Goal: Task Accomplishment & Management: Manage account settings

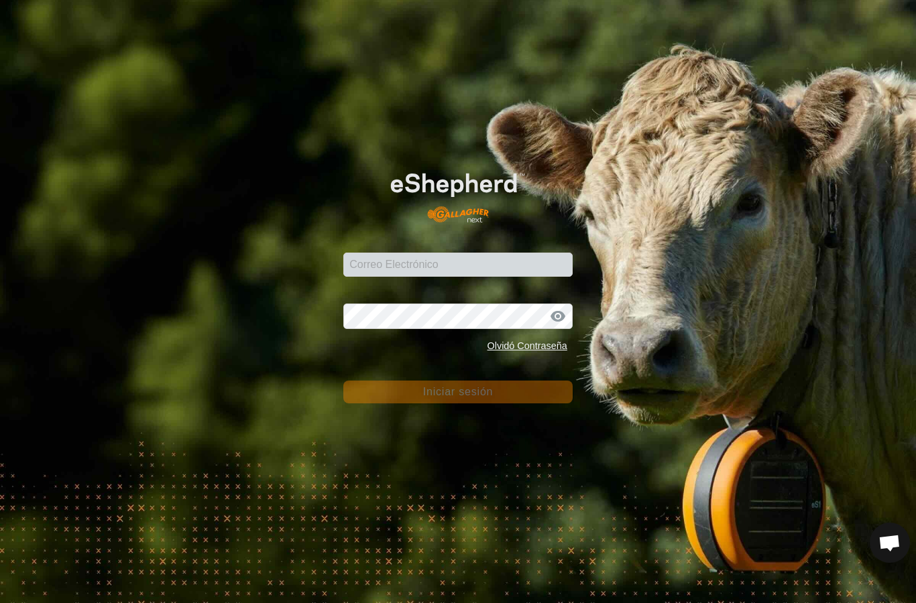
click at [412, 272] on div "Correo Electrónico" at bounding box center [457, 257] width 229 height 40
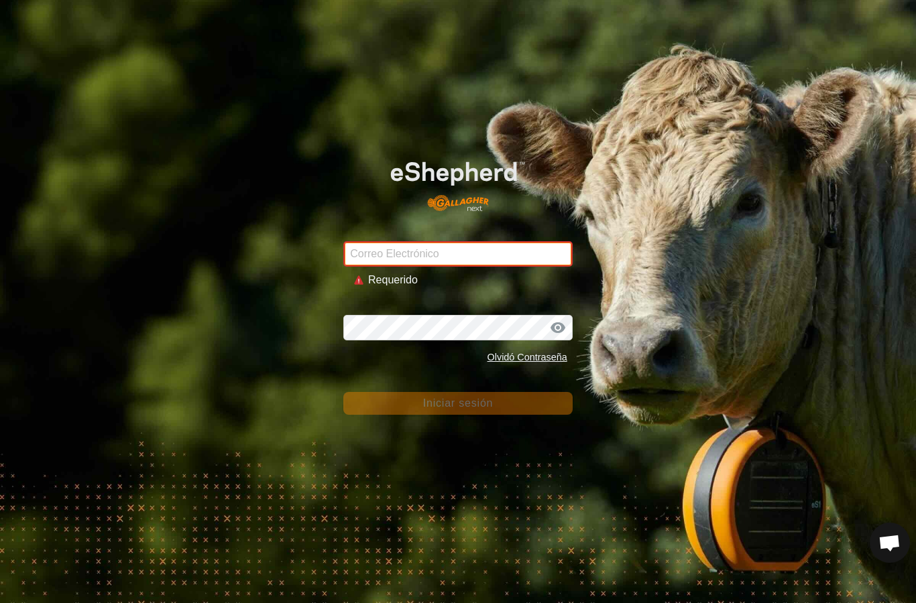
type input "[PERSON_NAME][EMAIL_ADDRESS][DOMAIN_NAME]"
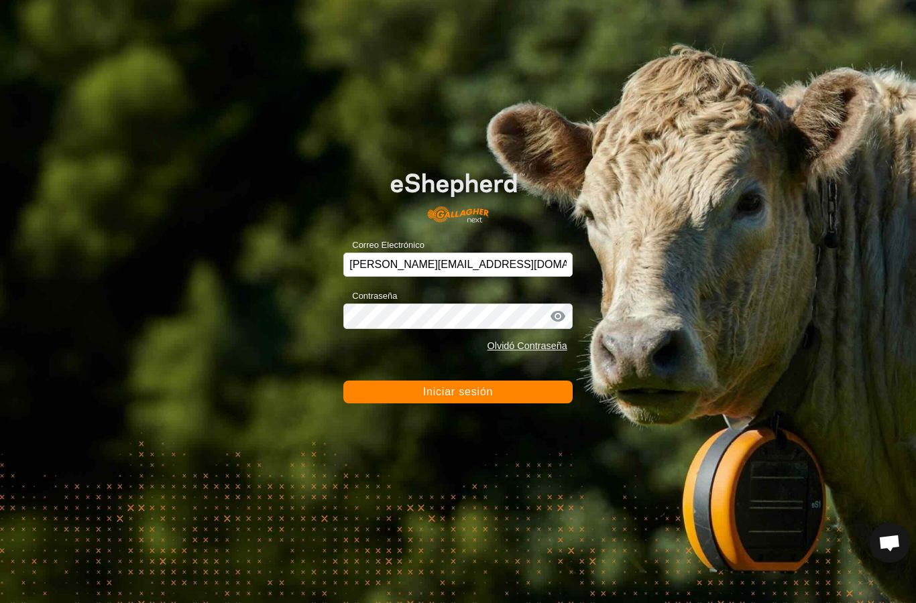
click at [537, 400] on button "Iniciar sesión" at bounding box center [457, 392] width 229 height 23
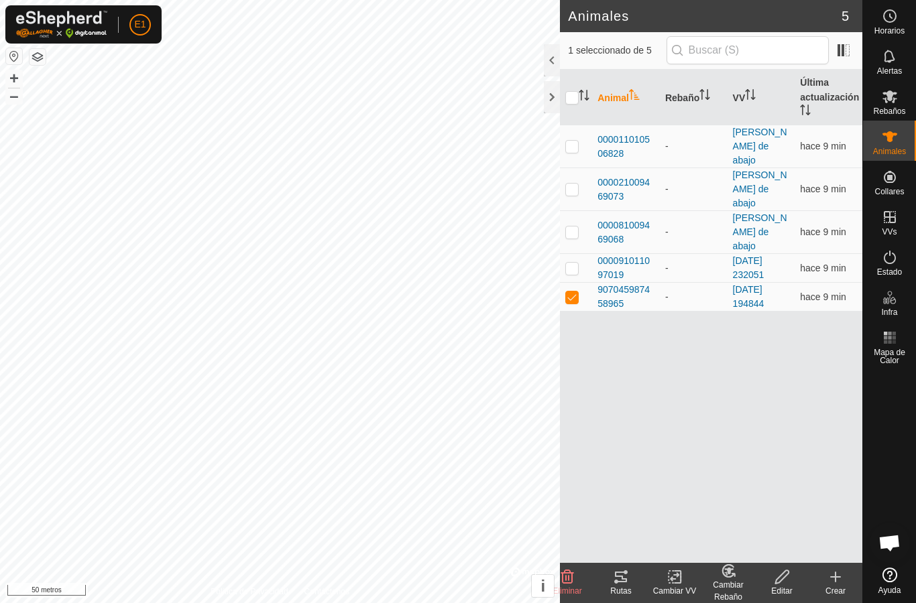
click at [622, 578] on icon at bounding box center [621, 577] width 12 height 11
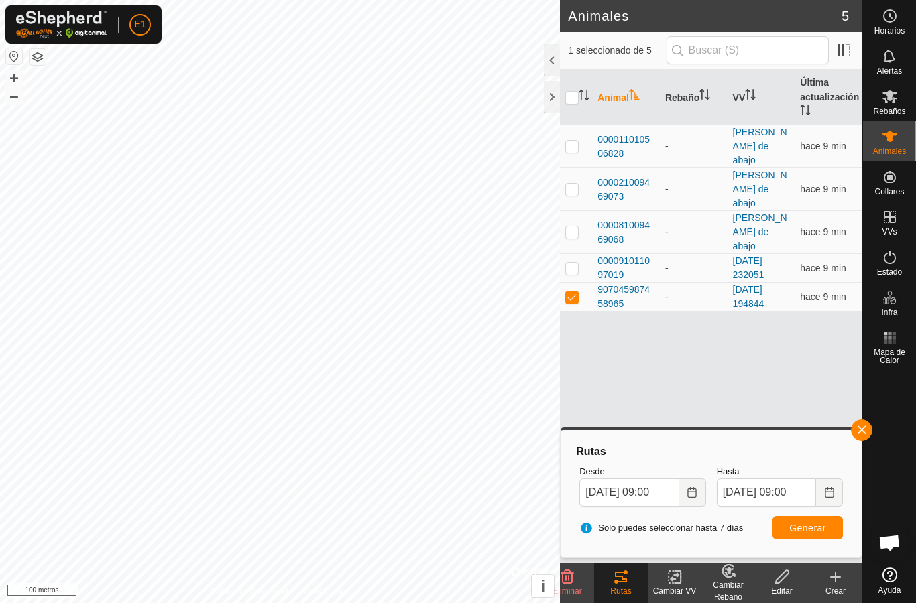
click at [626, 255] on font "000091011097019" at bounding box center [623, 267] width 52 height 25
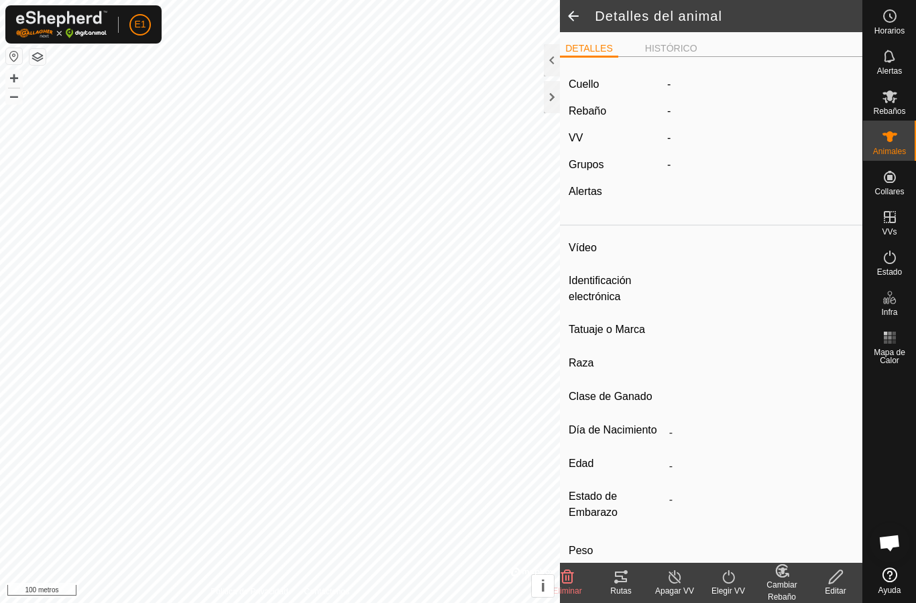
type input "-"
type input "000091011097019"
type input "-"
type input "Avilena"
type input "-"
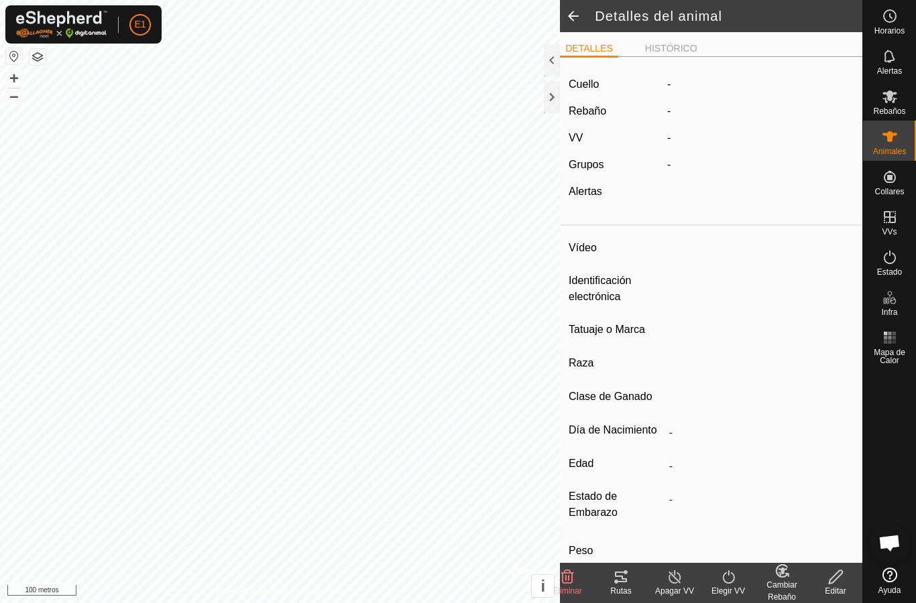
type input "0 kg"
type input "-"
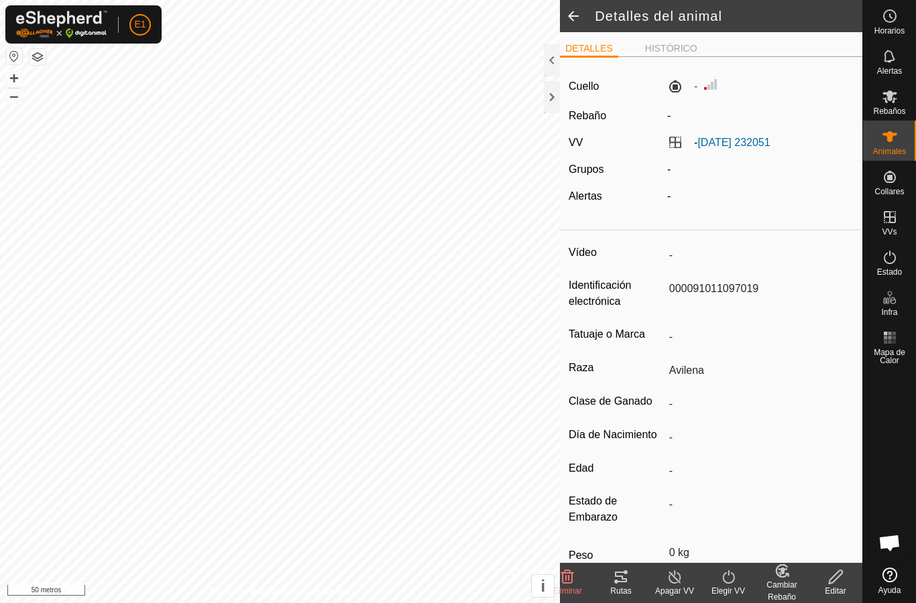
click at [625, 576] on icon at bounding box center [621, 577] width 16 height 16
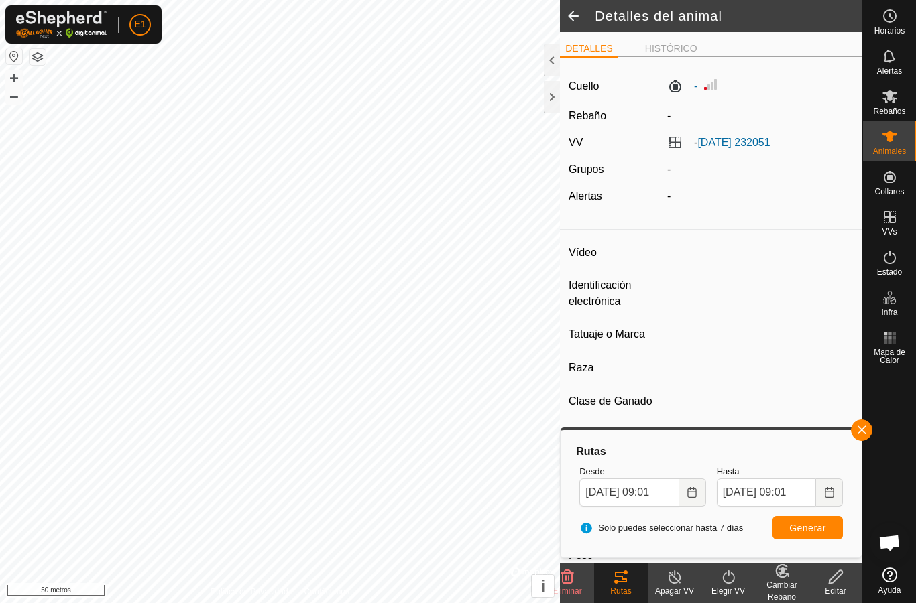
type input "-"
type input "000081009469068"
type input "-"
type input "Cruzada"
type input "-"
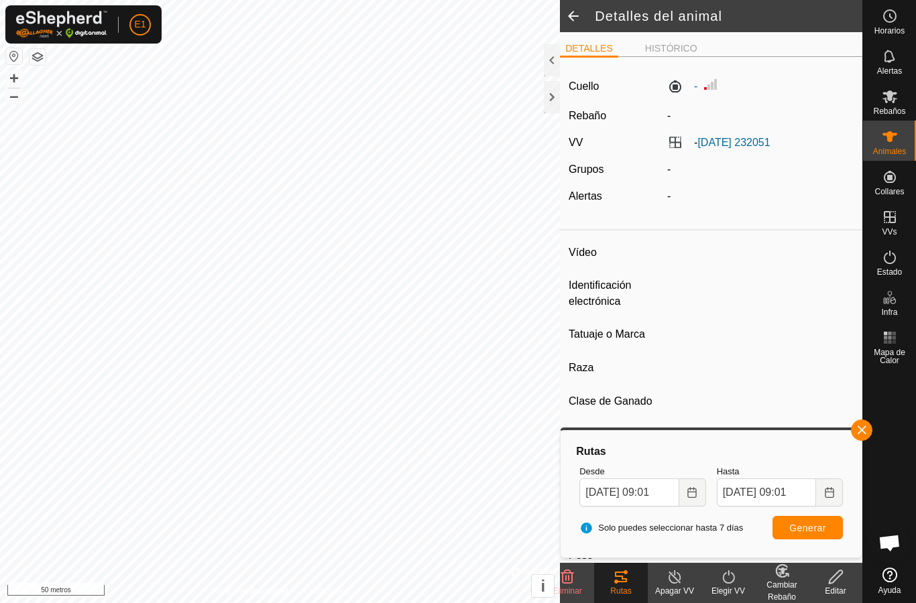
type input "Vacía"
type input "0 kg"
type input "-"
click at [622, 587] on font "Rutas" at bounding box center [620, 591] width 21 height 9
click at [554, 96] on div at bounding box center [552, 97] width 16 height 32
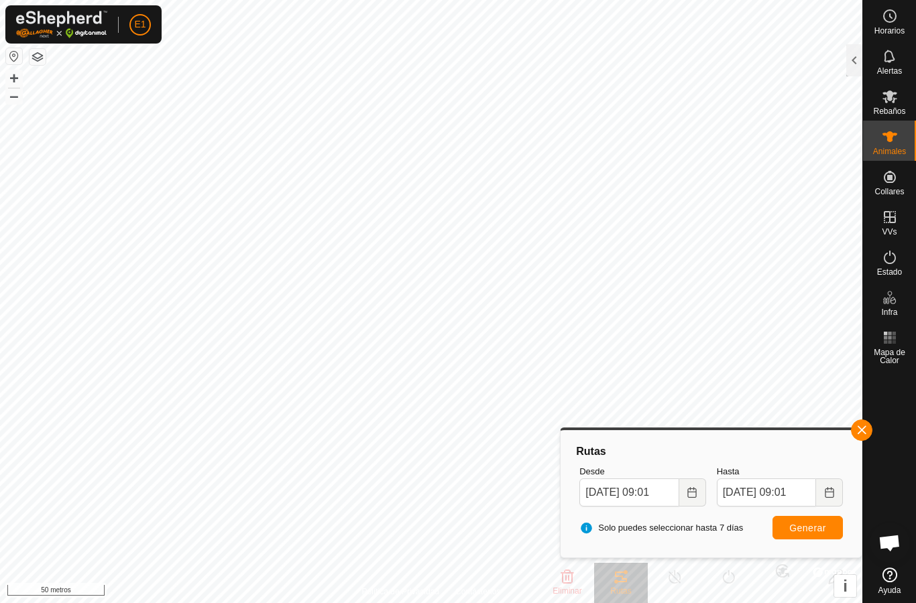
click at [854, 56] on div at bounding box center [854, 60] width 16 height 32
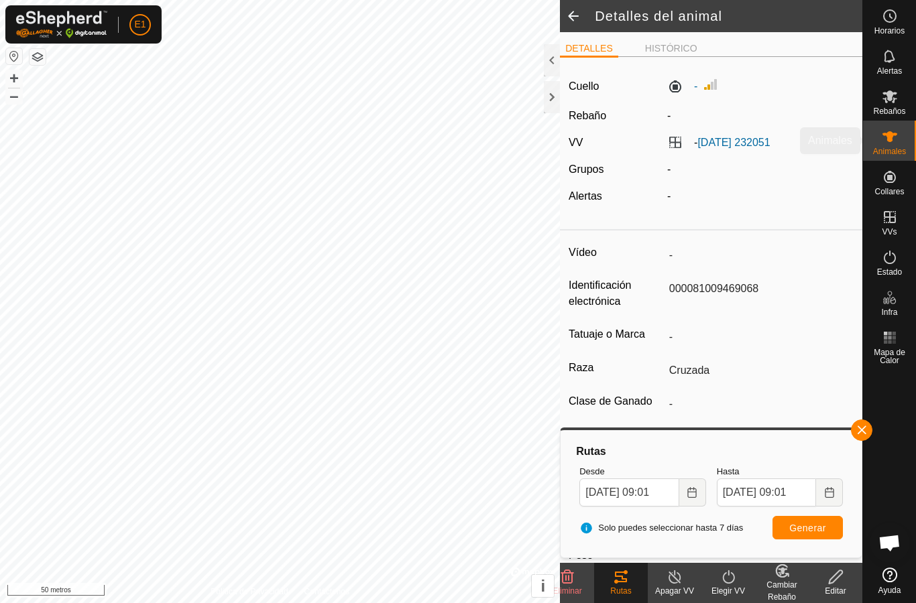
click at [890, 143] on icon at bounding box center [890, 137] width 16 height 16
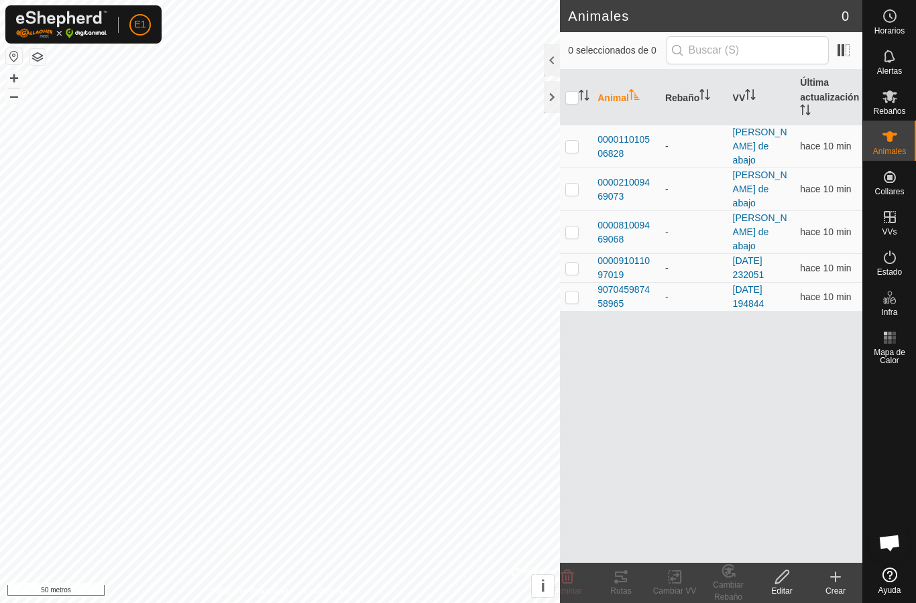
click at [624, 220] on font "000081009469068" at bounding box center [623, 232] width 52 height 25
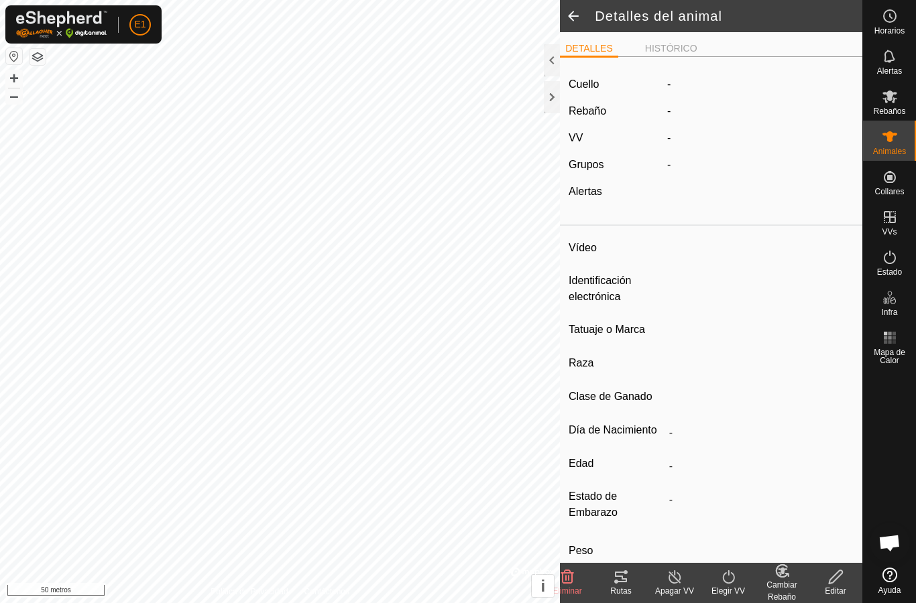
type input "-"
type input "000081009469068"
type input "-"
type input "Cruzada"
type input "-"
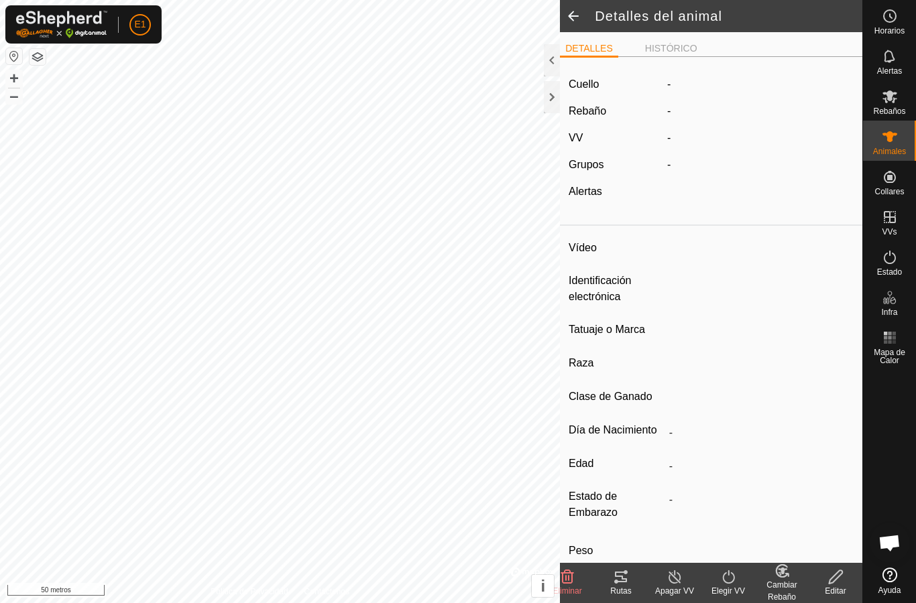
type input "Vacía"
type input "0 kg"
type input "-"
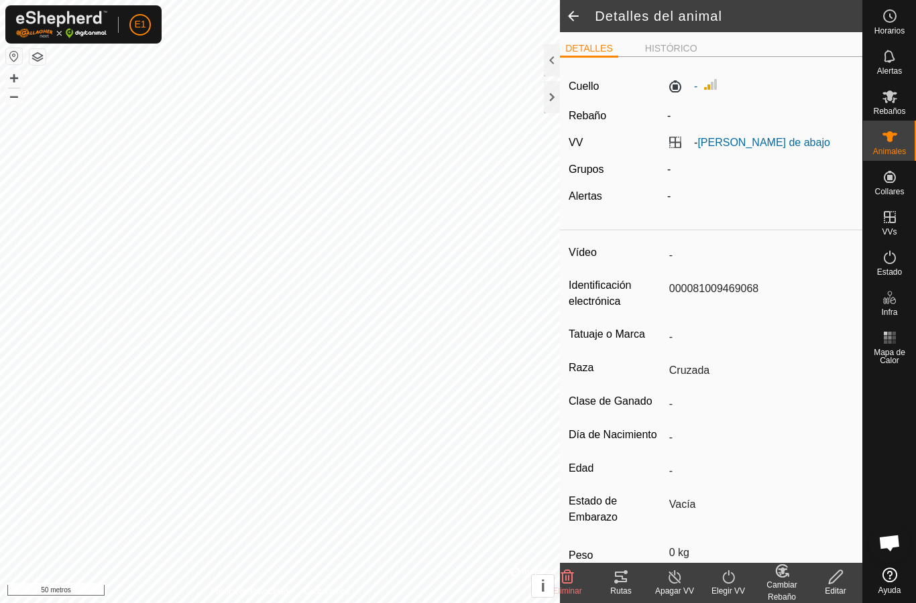
click at [628, 578] on icon at bounding box center [621, 577] width 16 height 16
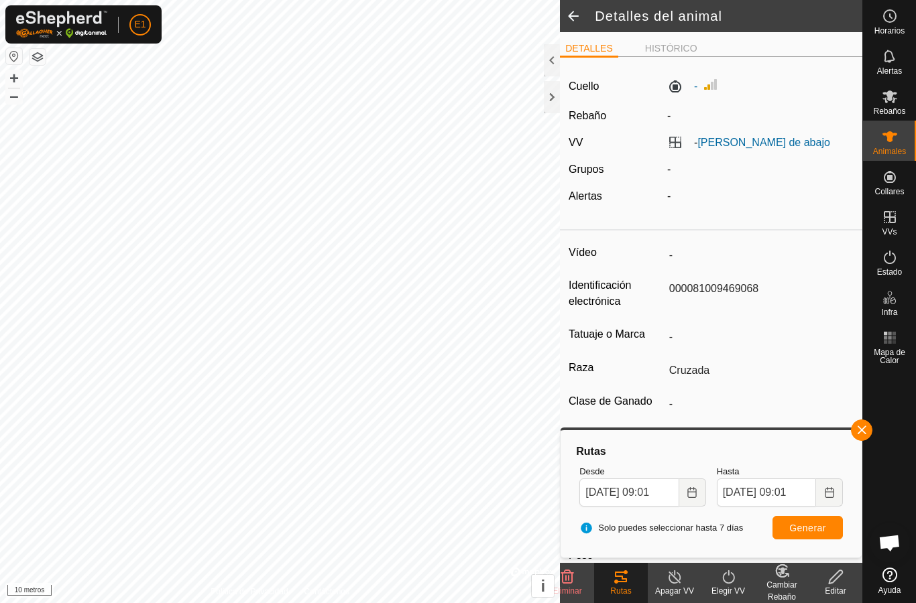
click at [907, 144] on div "Animales" at bounding box center [889, 141] width 53 height 40
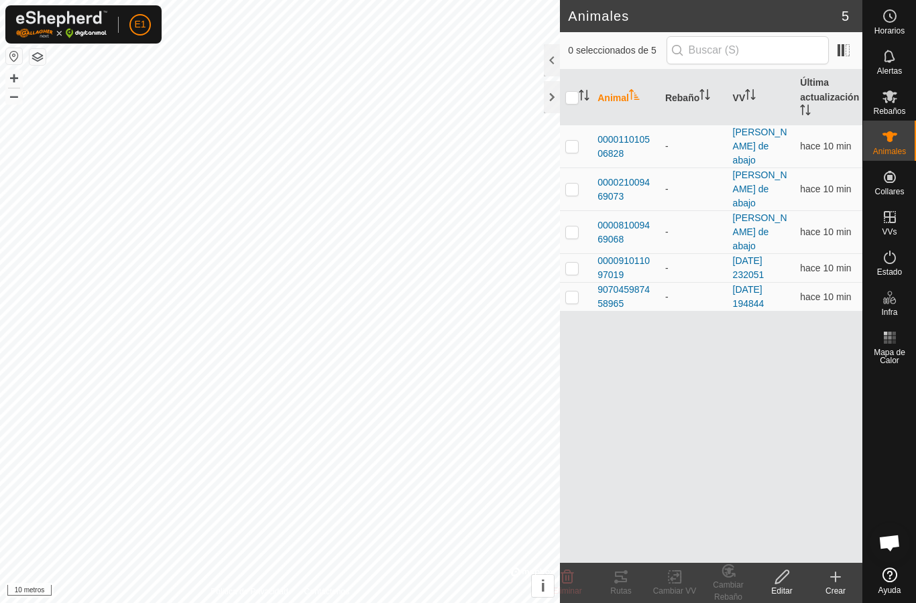
click at [629, 177] on font "000021009469073" at bounding box center [623, 189] width 52 height 25
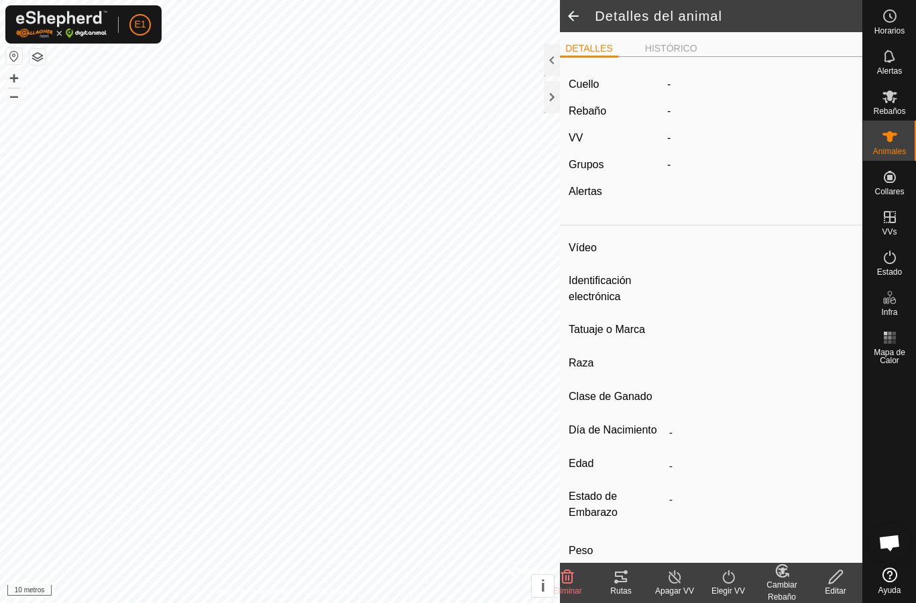
type input "-"
type input "000021009469073"
type input "-"
type input "Cruzada"
type input "-"
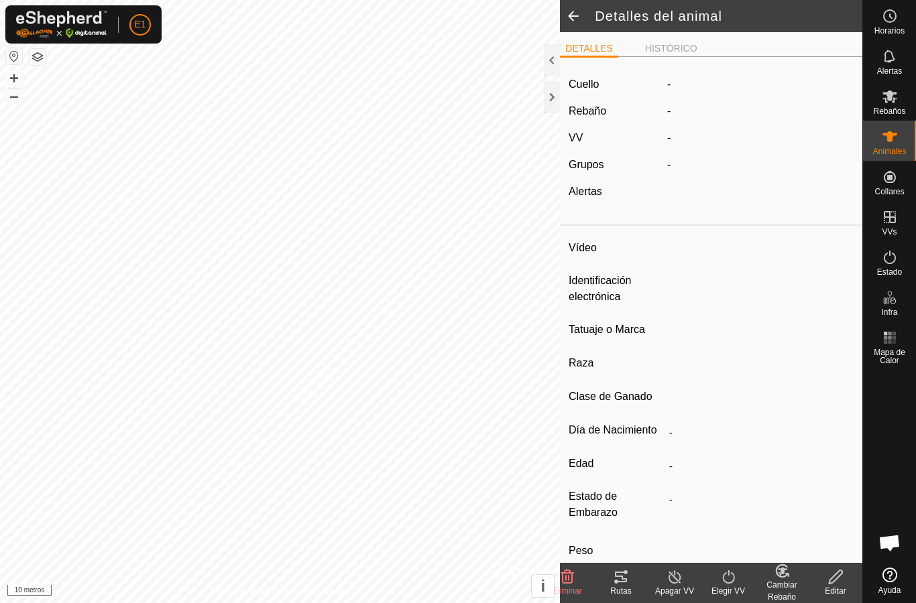
type input "Preñada"
type input "0 kg"
type input "-"
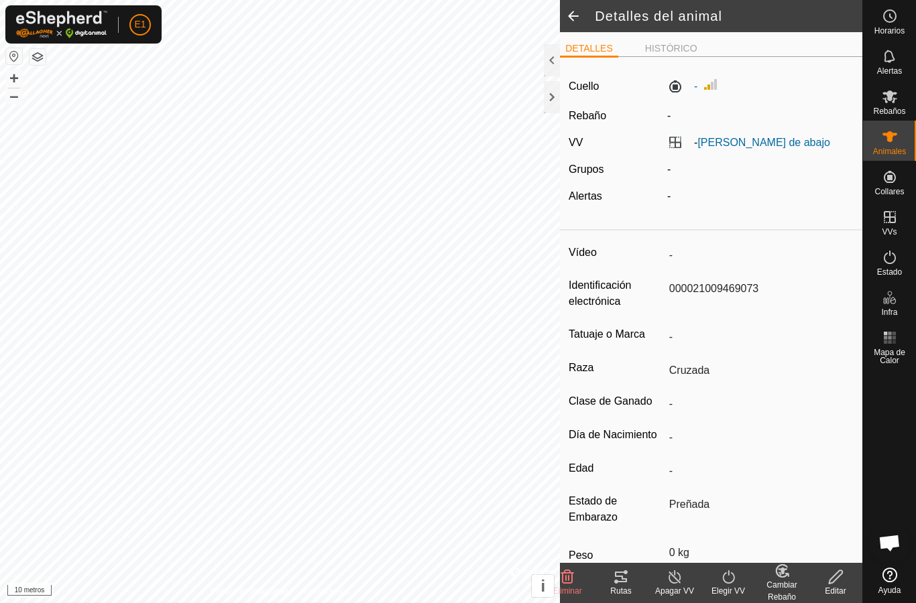
click at [625, 589] on font "Rutas" at bounding box center [620, 591] width 21 height 9
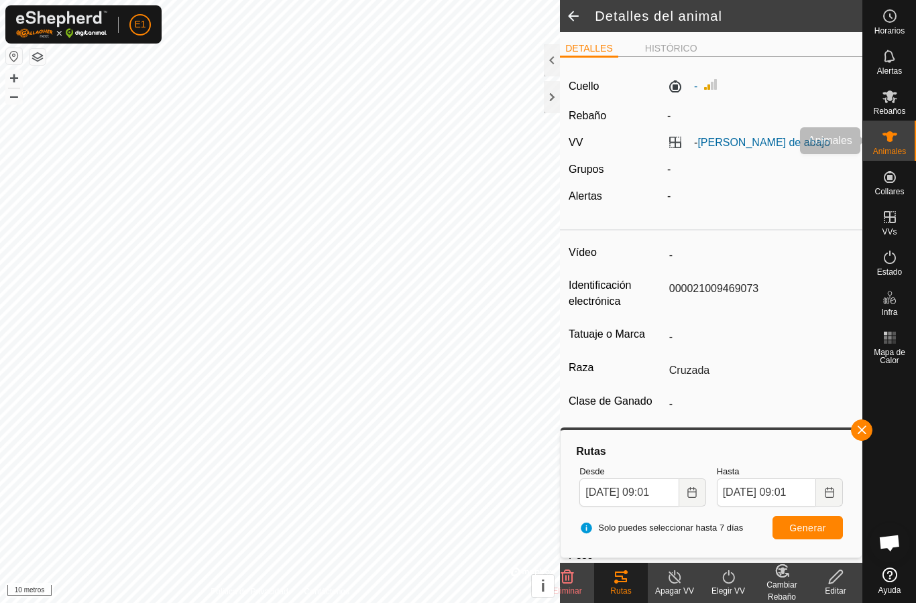
click at [879, 138] on es-animals-svg-icon at bounding box center [890, 136] width 24 height 21
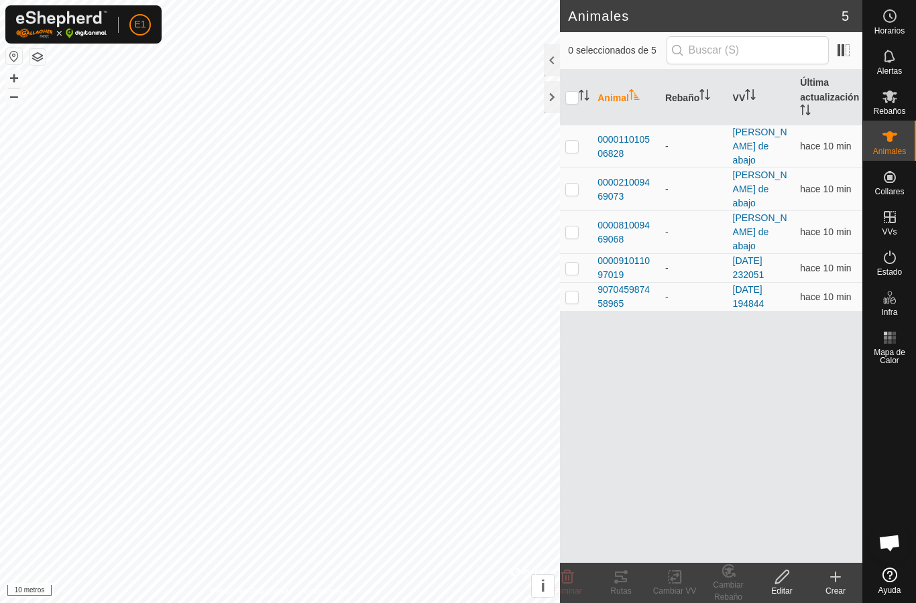
click at [622, 139] on span "000011010506828" at bounding box center [625, 147] width 57 height 28
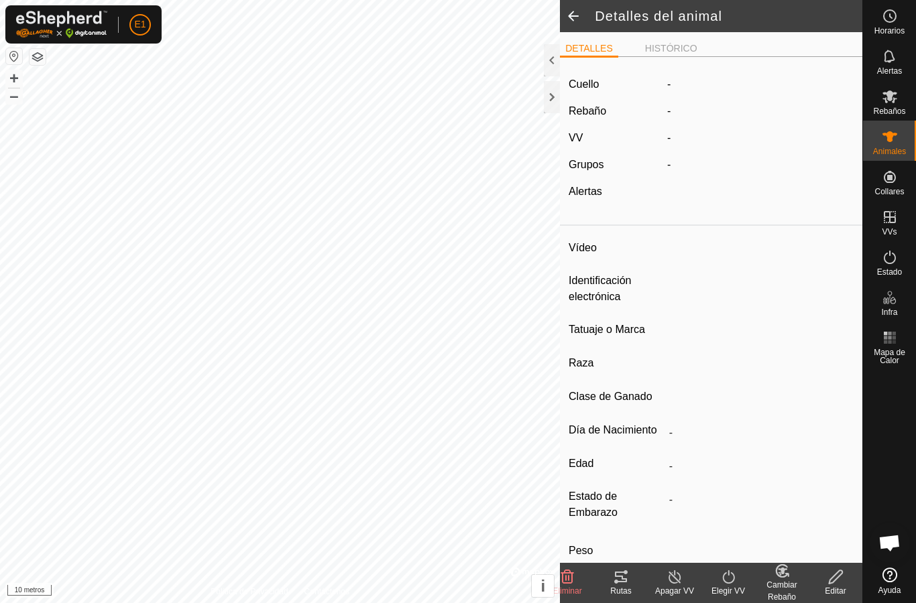
type input "-"
type input "000011010506828"
type input "-"
type input "Cruzada"
type input "-"
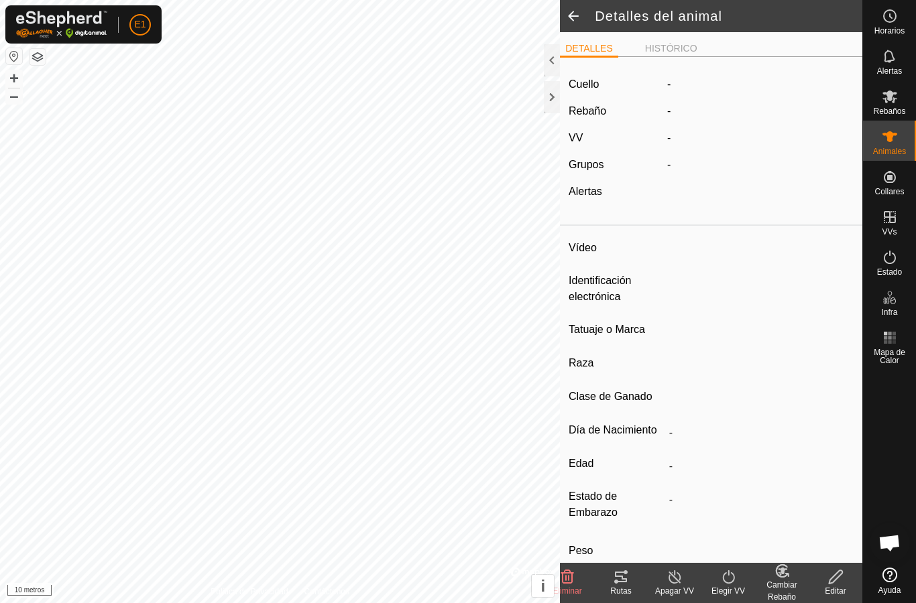
type input "Preñada"
type input "0 kg"
type input "-"
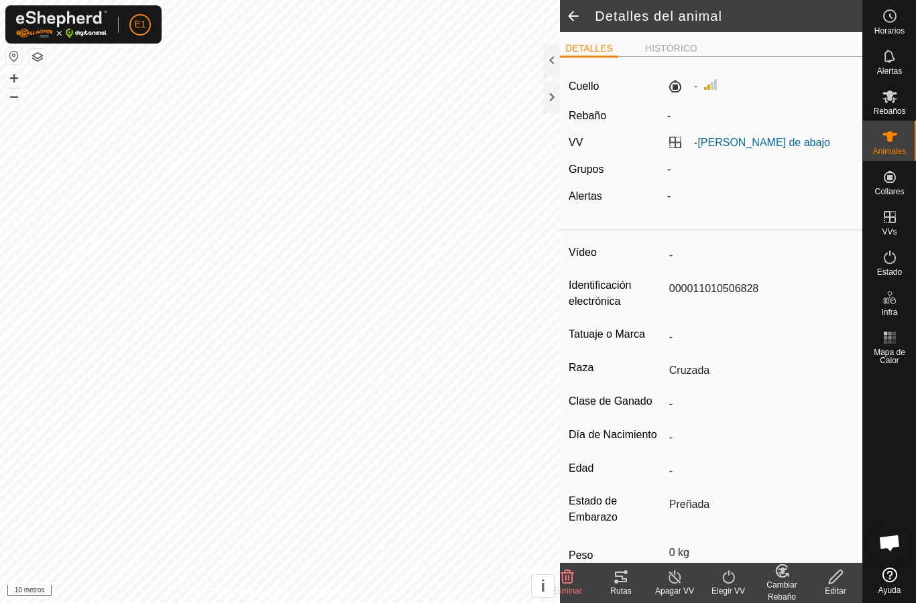
click at [628, 582] on icon at bounding box center [621, 577] width 16 height 16
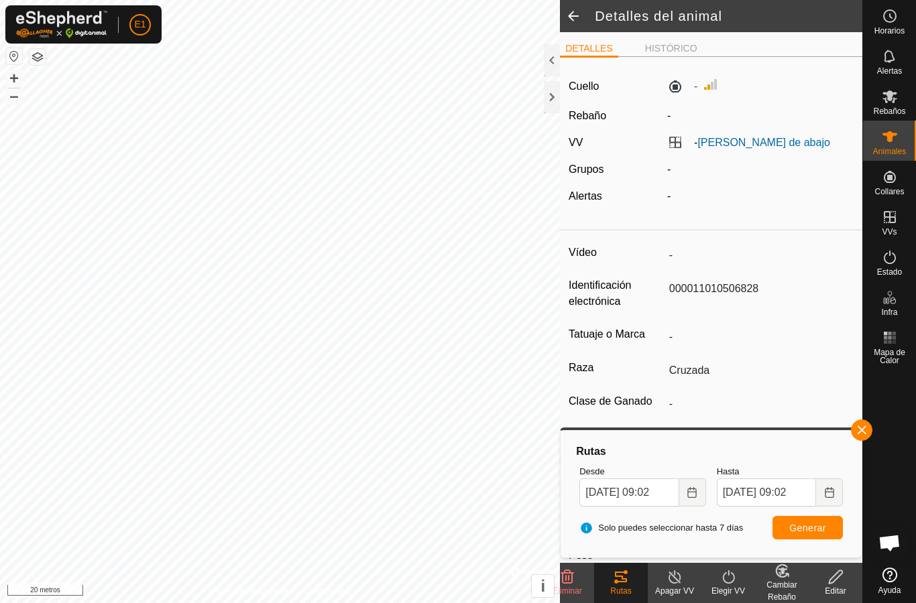
click at [900, 134] on es-animals-svg-icon at bounding box center [890, 136] width 24 height 21
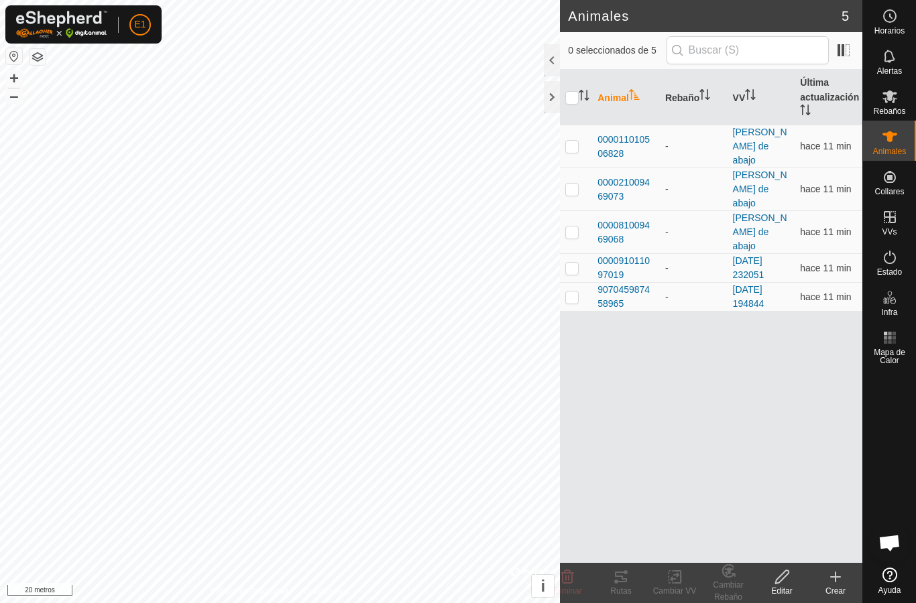
click at [551, 95] on div at bounding box center [552, 97] width 16 height 32
